Goal: Transaction & Acquisition: Purchase product/service

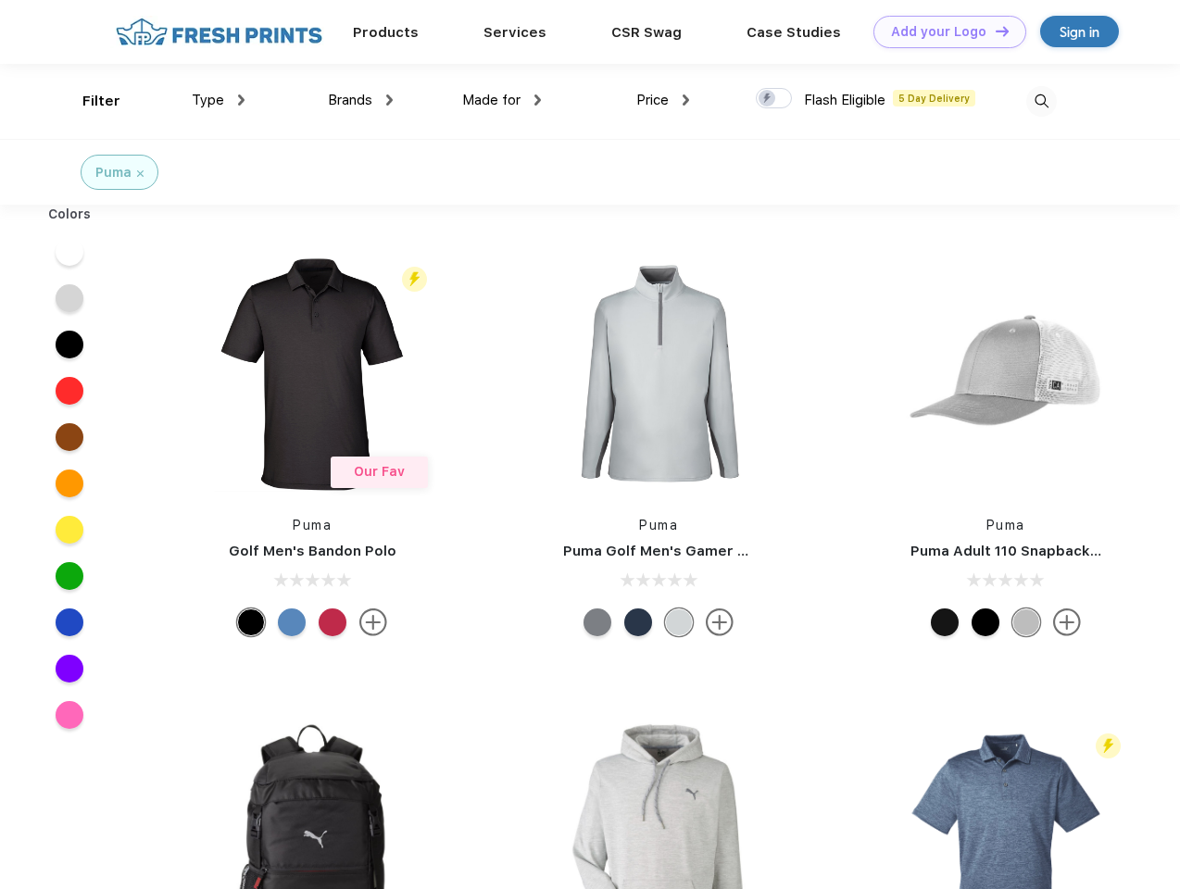
click at [943, 31] on link "Add your Logo Design Tool" at bounding box center [950, 32] width 153 height 32
click at [0, 0] on div "Design Tool" at bounding box center [0, 0] width 0 height 0
click at [994, 31] on link "Add your Logo Design Tool" at bounding box center [950, 32] width 153 height 32
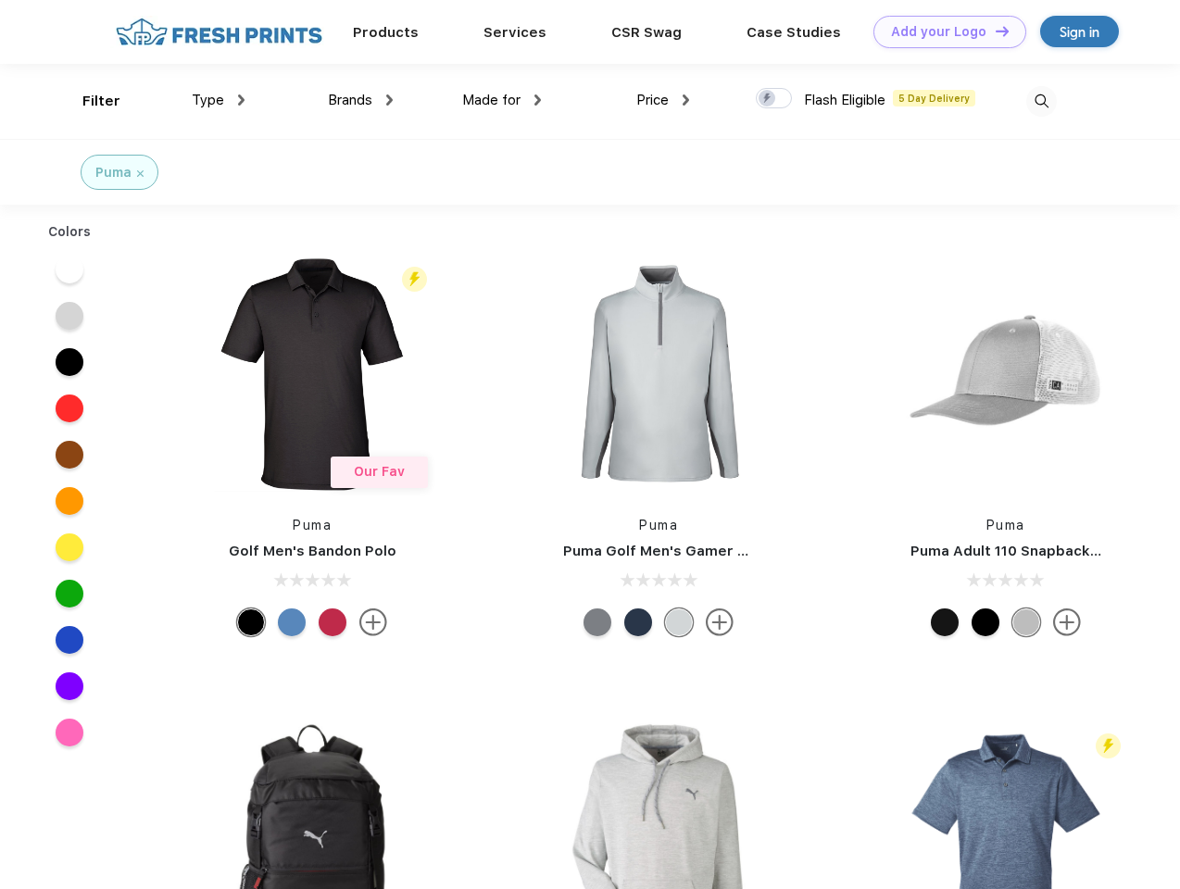
click at [89, 101] on div "Filter" at bounding box center [101, 101] width 38 height 21
click at [219, 100] on span "Type" at bounding box center [208, 100] width 32 height 17
click at [360, 100] on span "Brands" at bounding box center [350, 100] width 44 height 17
click at [502, 100] on span "Made for" at bounding box center [491, 100] width 58 height 17
click at [663, 100] on span "Price" at bounding box center [652, 100] width 32 height 17
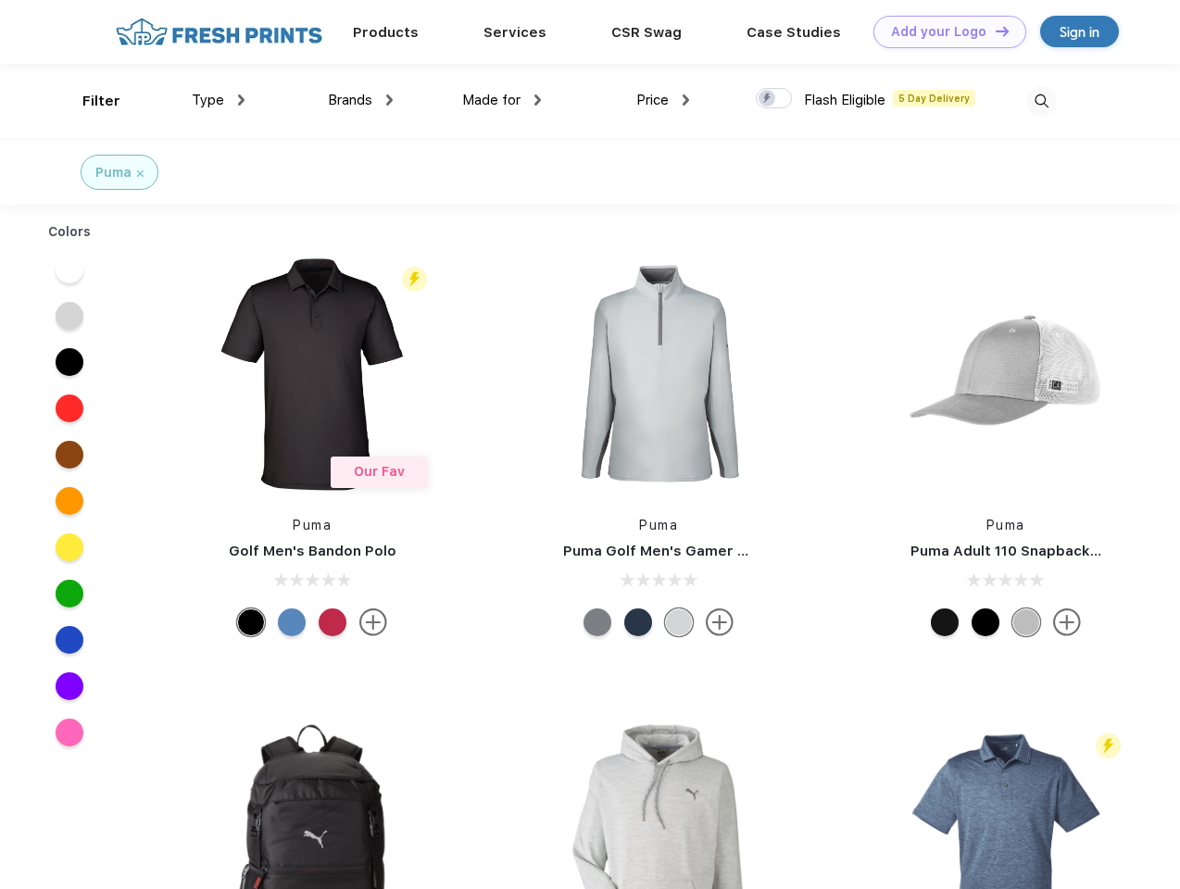
click at [774, 99] on div at bounding box center [774, 98] width 36 height 20
click at [768, 99] on input "checkbox" at bounding box center [762, 93] width 12 height 12
click at [1041, 101] on img at bounding box center [1041, 101] width 31 height 31
